Goal: Communication & Community: Answer question/provide support

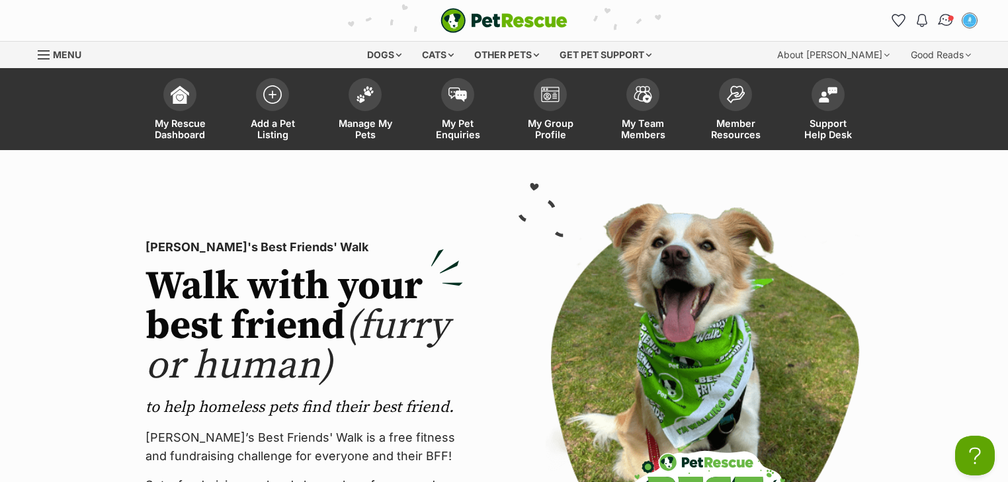
click at [944, 17] on img "Conversations" at bounding box center [946, 20] width 18 height 17
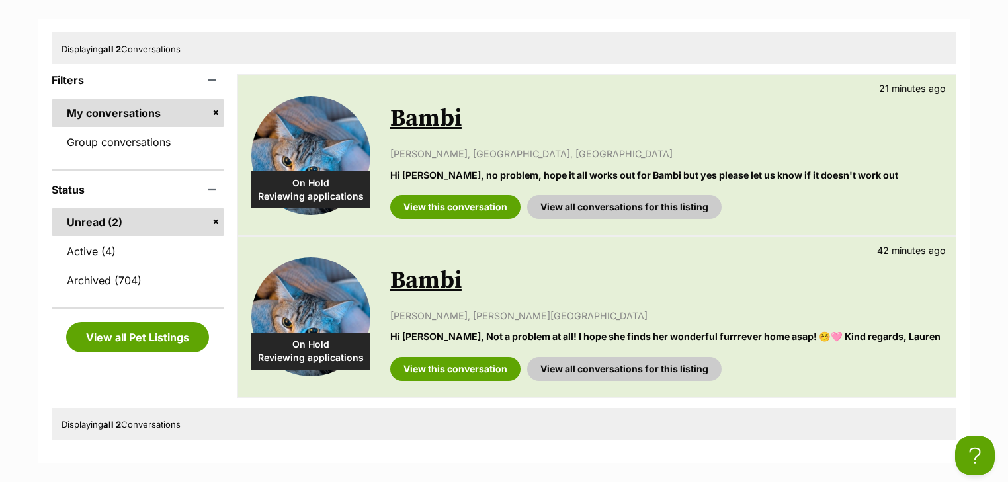
scroll to position [370, 0]
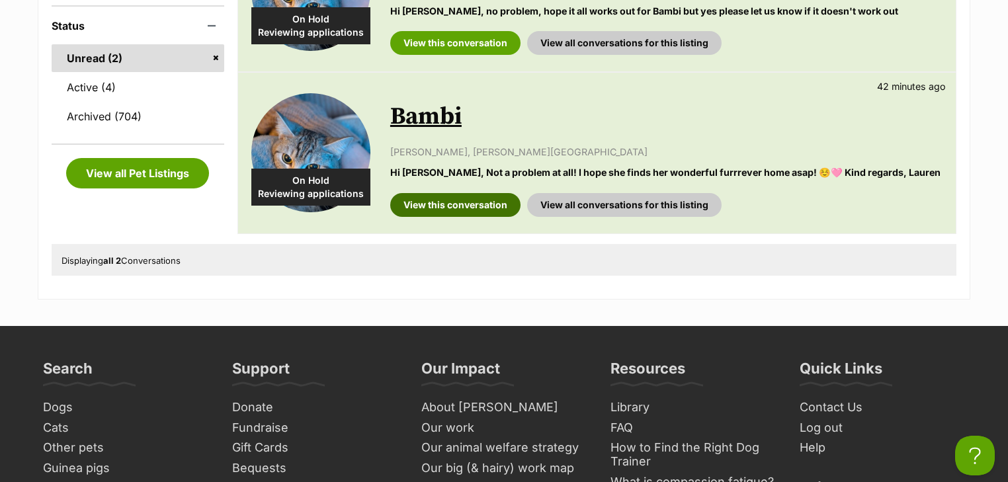
click at [460, 207] on link "View this conversation" at bounding box center [455, 205] width 130 height 24
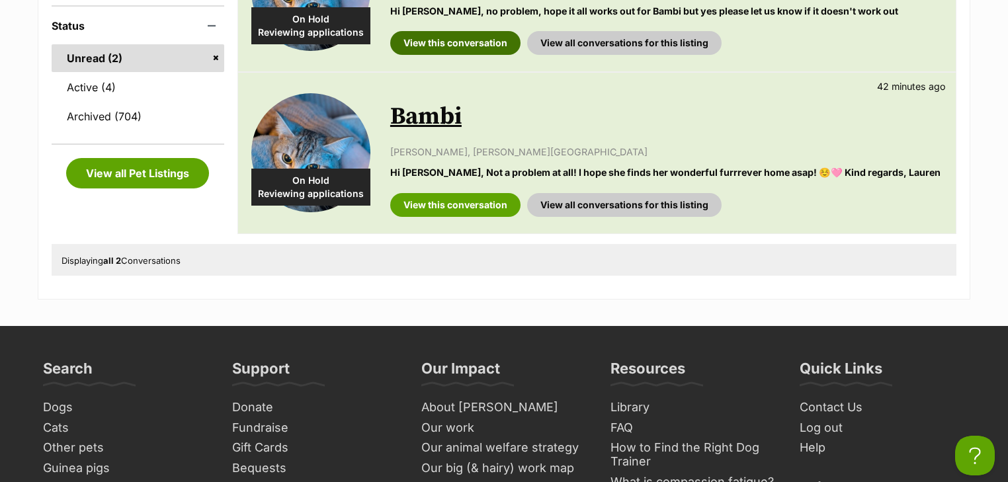
click at [455, 46] on link "View this conversation" at bounding box center [455, 43] width 130 height 24
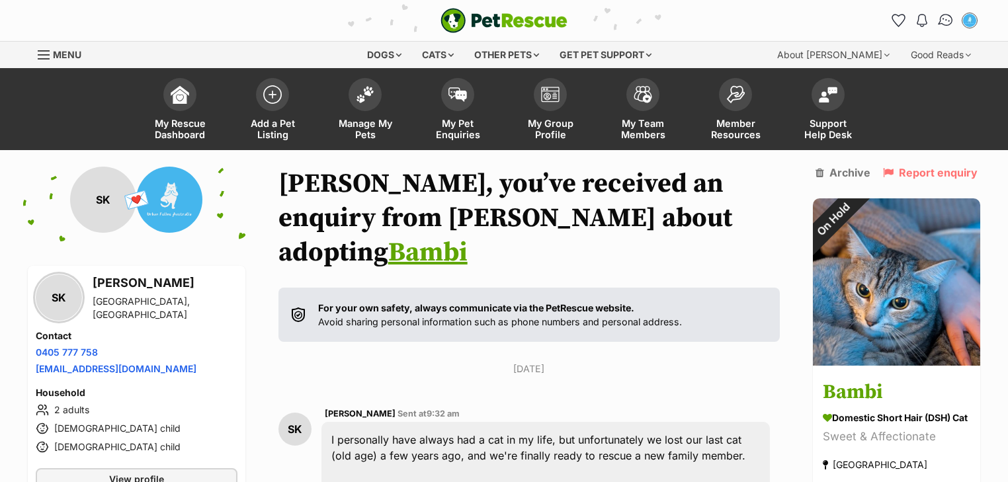
click at [946, 19] on img "Conversations" at bounding box center [946, 20] width 18 height 17
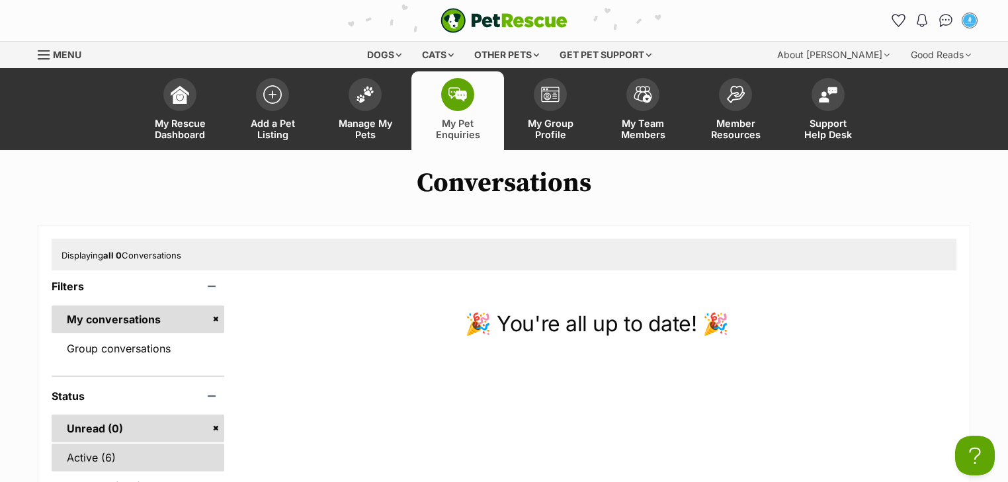
click at [123, 458] on link "Active (6)" at bounding box center [138, 458] width 173 height 28
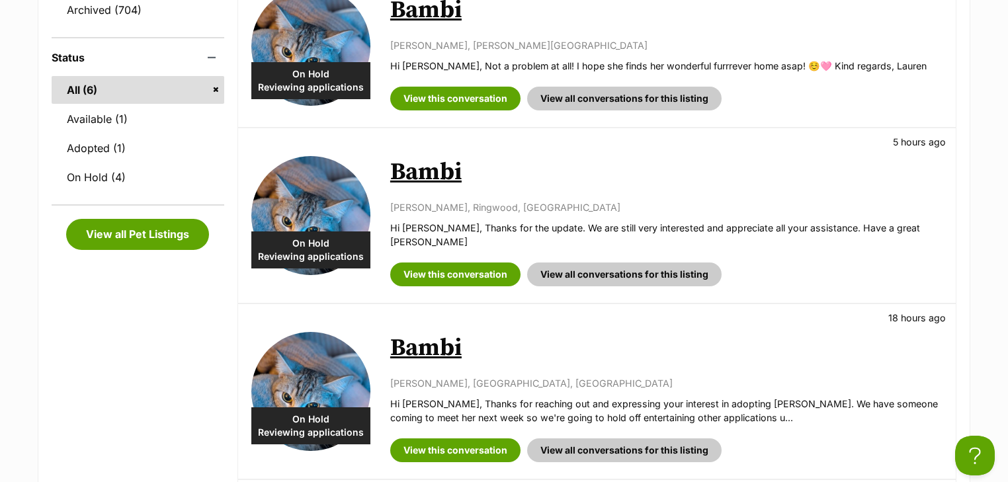
scroll to position [317, 0]
